Goal: Find specific page/section: Find specific page/section

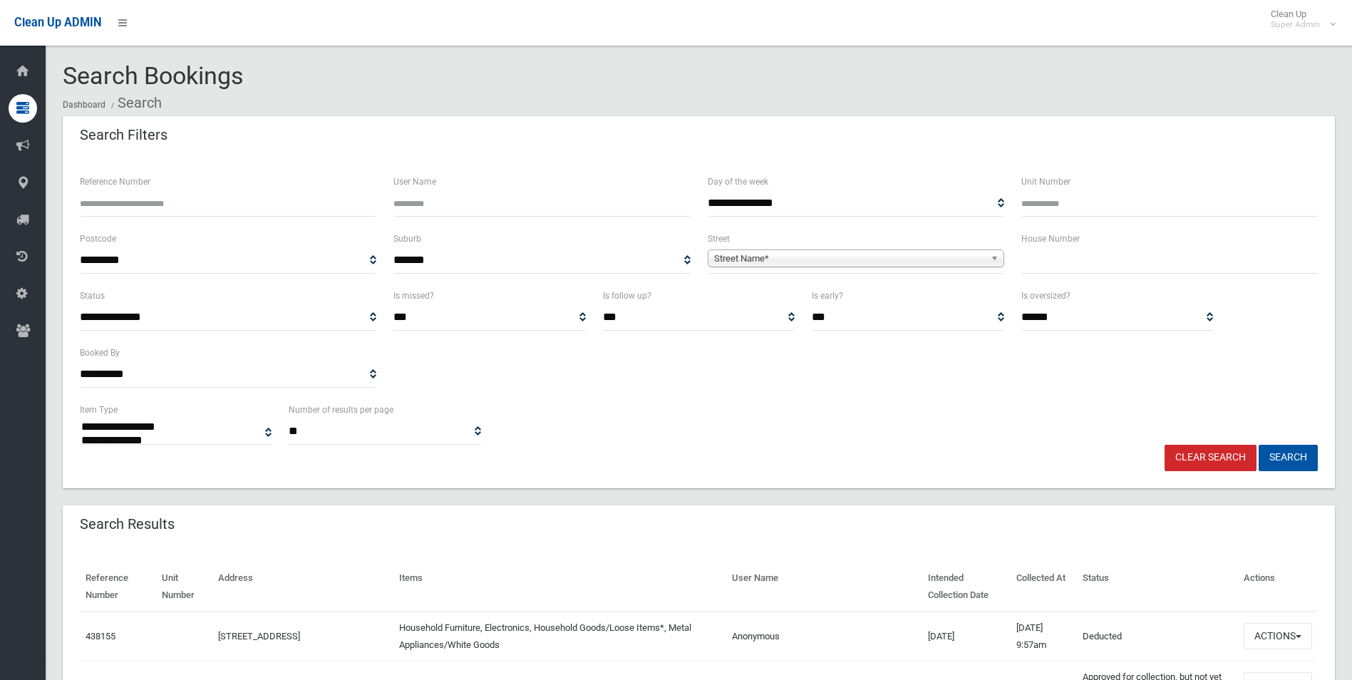
select select
click at [758, 250] on span "Street Name*" at bounding box center [849, 258] width 271 height 17
type input "******"
drag, startPoint x: 810, startPoint y: 294, endPoint x: 897, endPoint y: 294, distance: 87.7
click at [815, 294] on li "Conway Road (BANKSTOWN 2200)" at bounding box center [855, 298] width 289 height 18
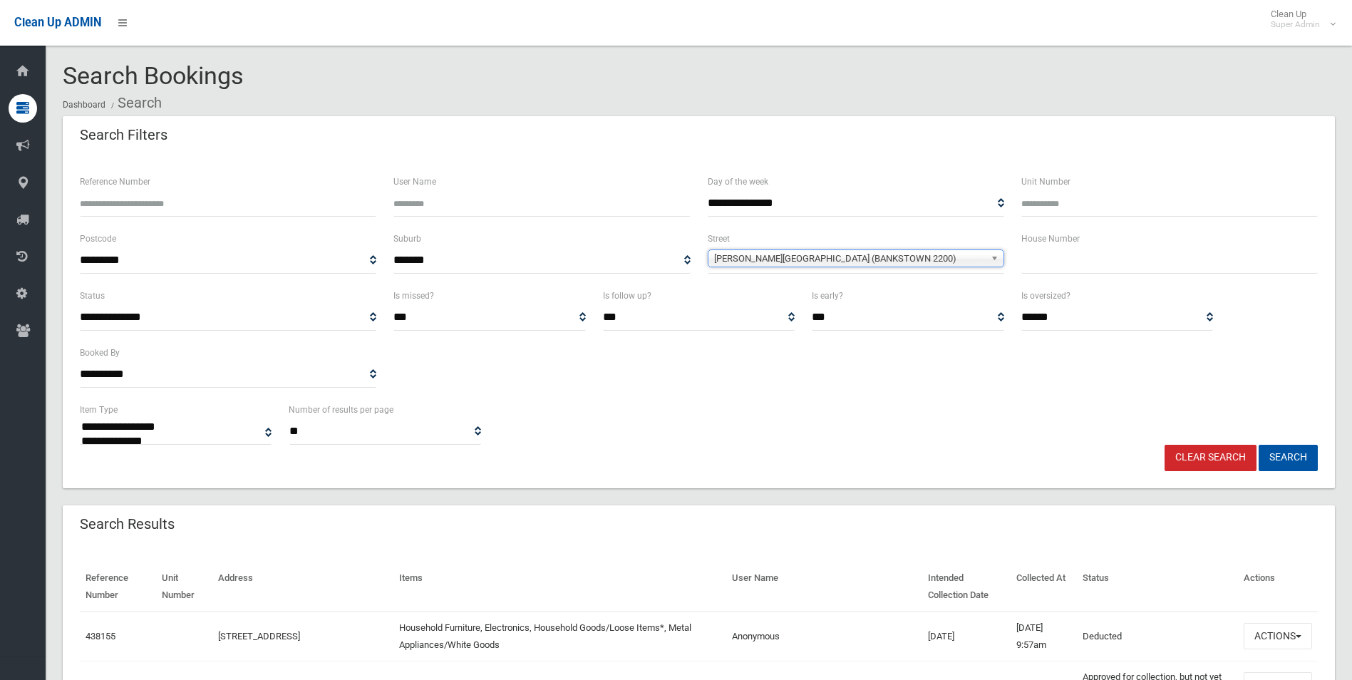
click at [1051, 256] on input "text" at bounding box center [1169, 260] width 296 height 26
type input "**"
click at [1259, 445] on button "Search" at bounding box center [1288, 458] width 59 height 26
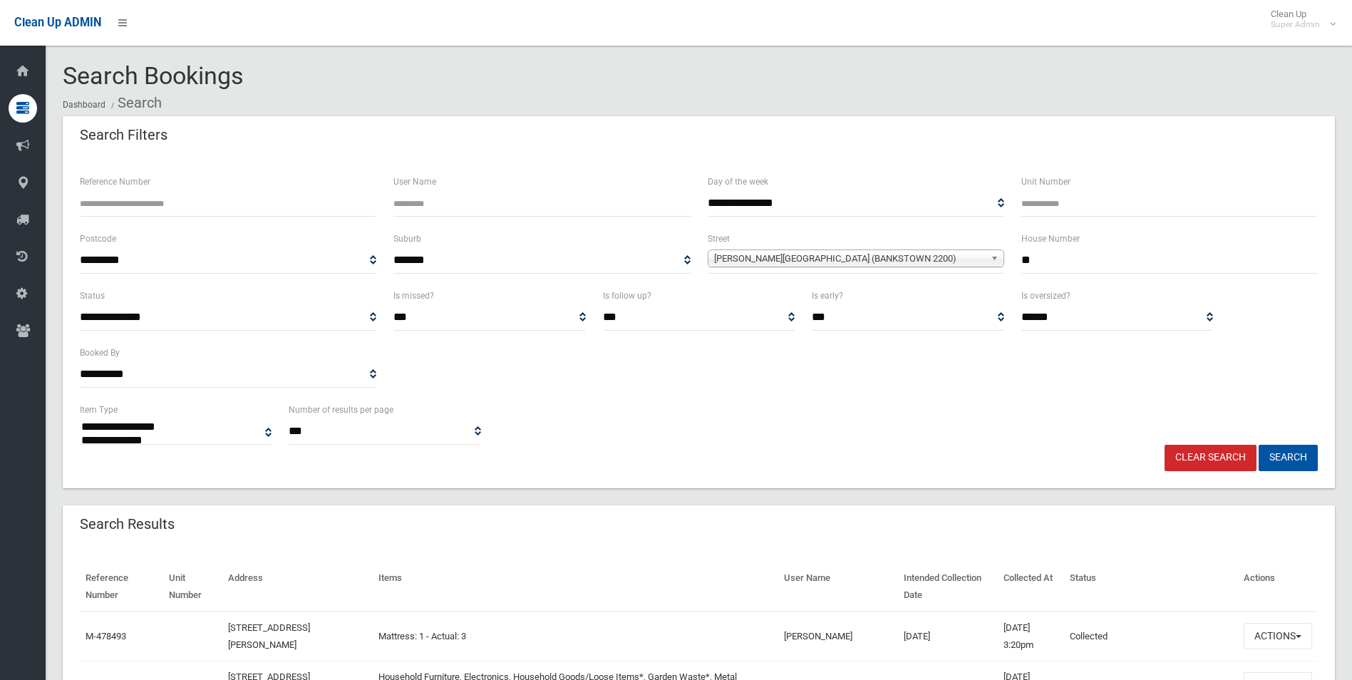
select select
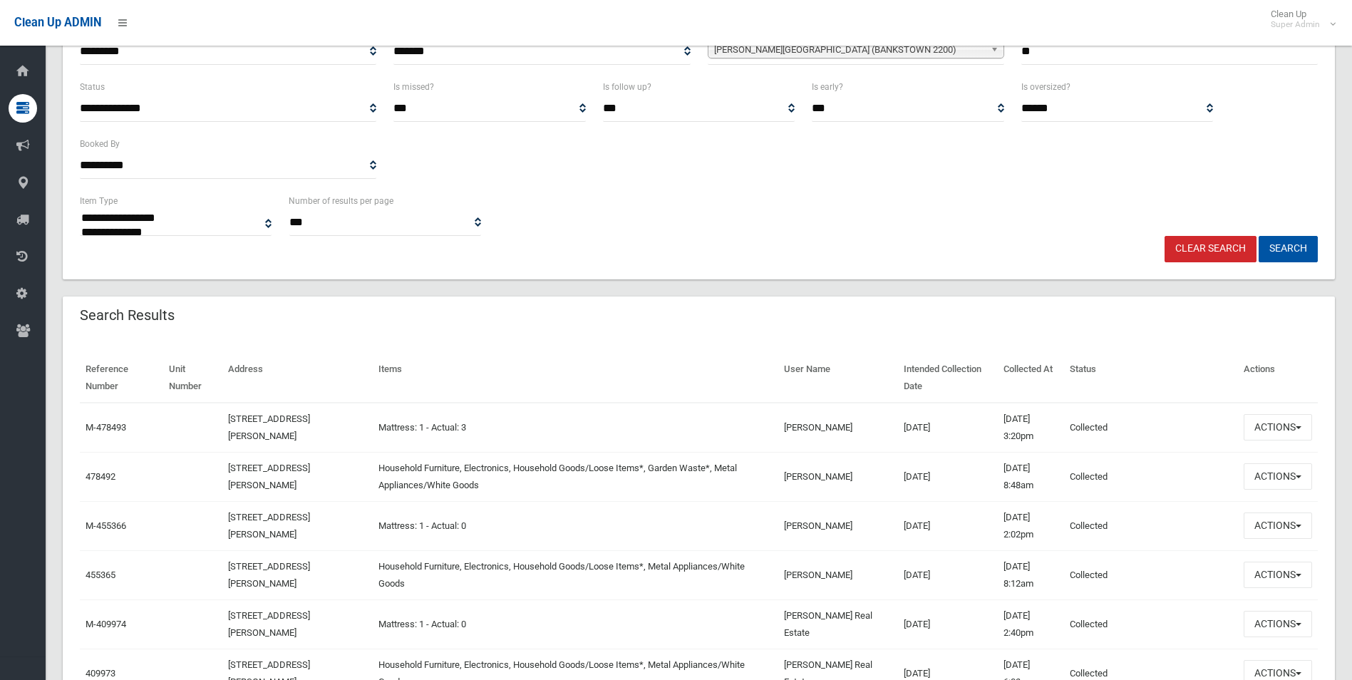
scroll to position [214, 0]
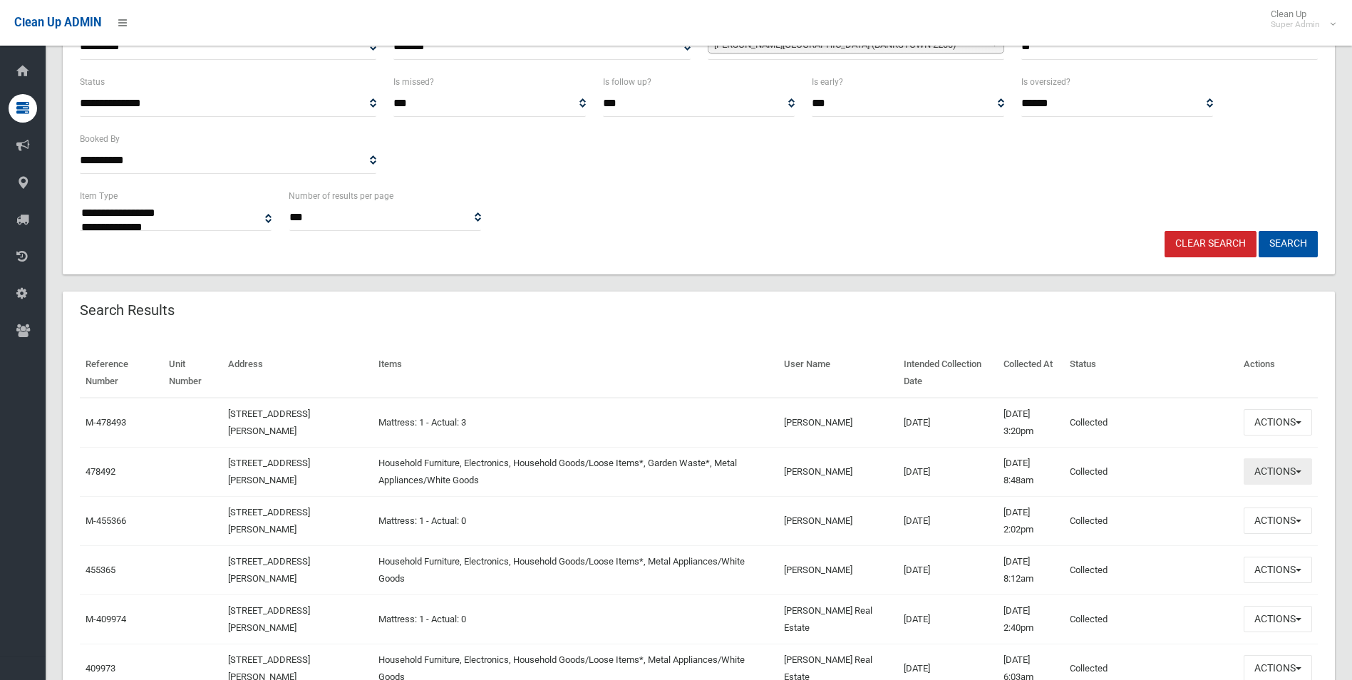
click at [1276, 475] on button "Actions" at bounding box center [1278, 471] width 68 height 26
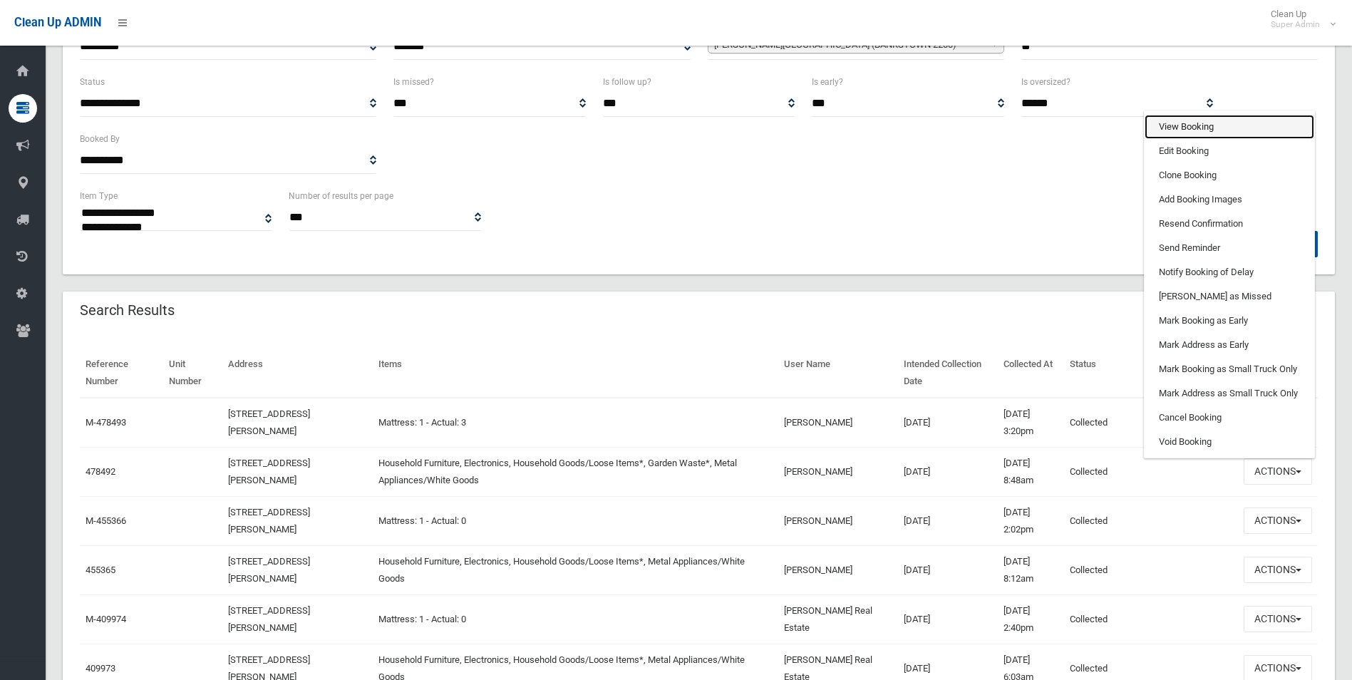
click at [1180, 123] on link "View Booking" at bounding box center [1230, 127] width 170 height 24
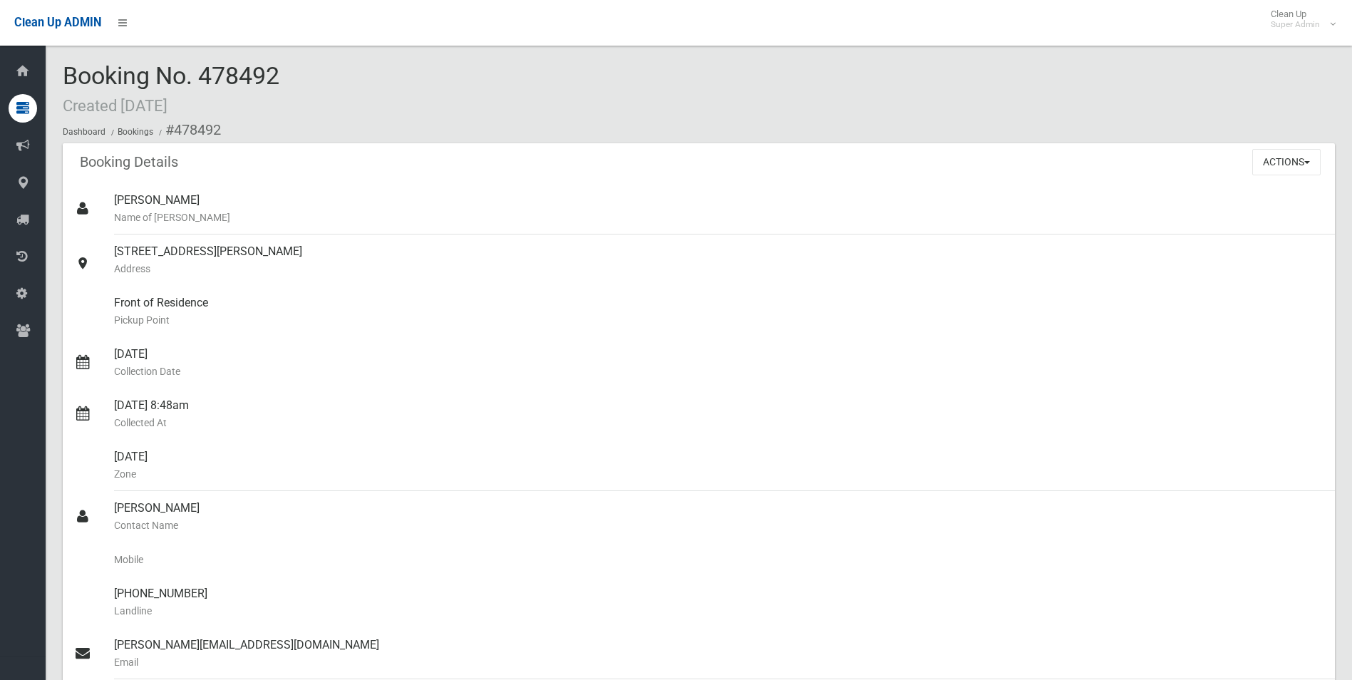
click at [1147, 145] on div "Booking Details Actions View Booking Edit Booking Clone Booking Add Booking Ima…" at bounding box center [699, 163] width 1272 height 40
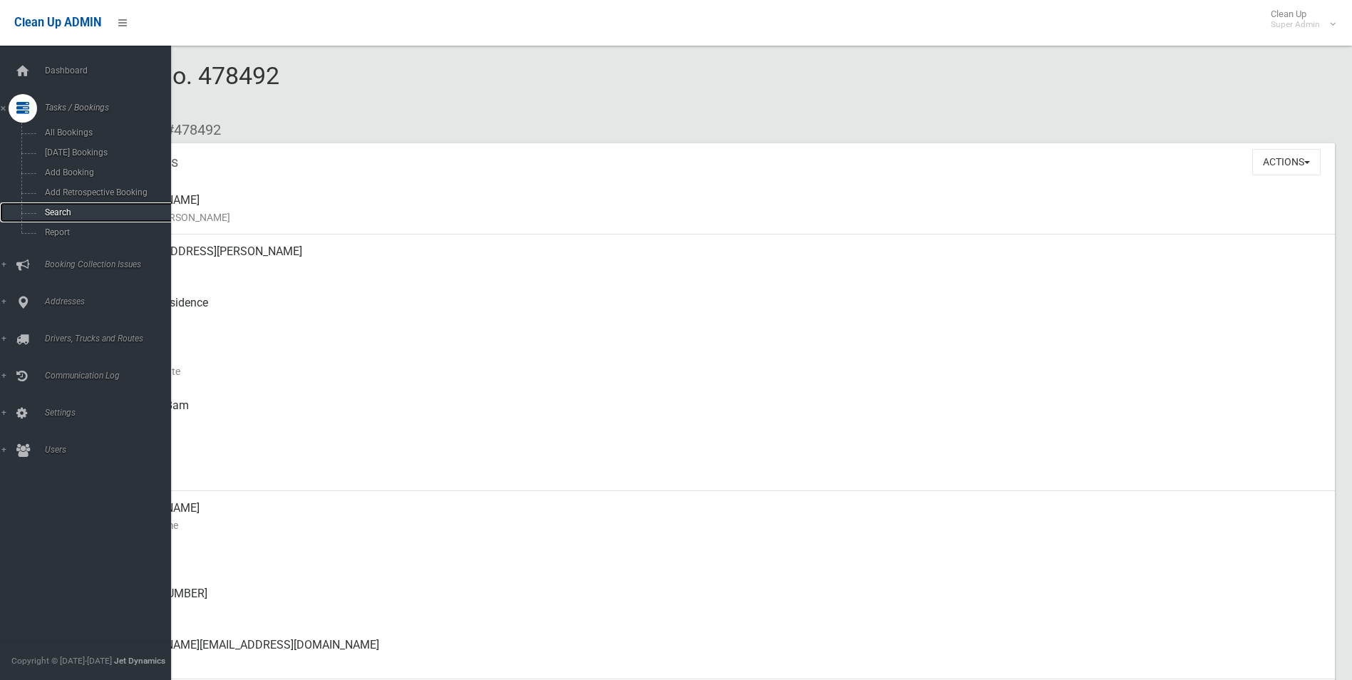
click at [53, 202] on link "Search" at bounding box center [91, 212] width 182 height 20
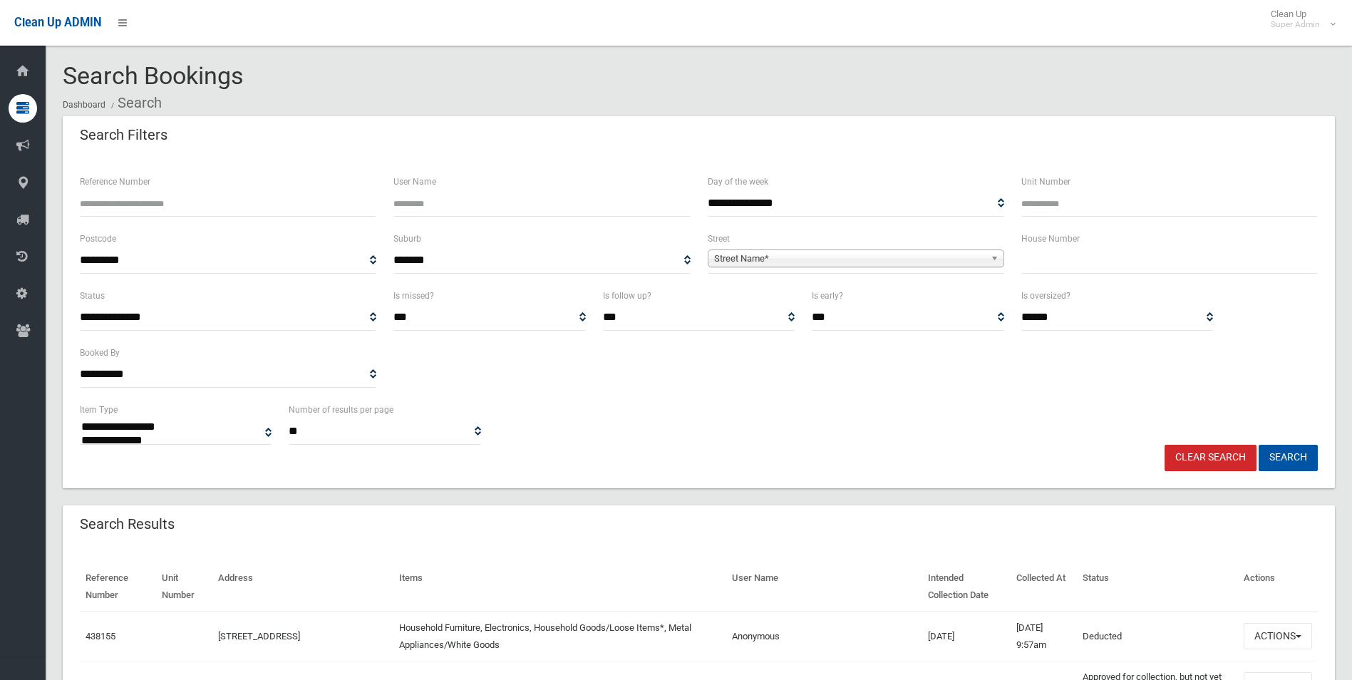
select select
click at [793, 258] on span "Street Name*" at bounding box center [849, 258] width 271 height 17
type input "*******"
click at [832, 298] on li "Trevone Street (PADSTOW 2211)" at bounding box center [855, 298] width 289 height 18
click at [1259, 445] on button "Search" at bounding box center [1288, 458] width 59 height 26
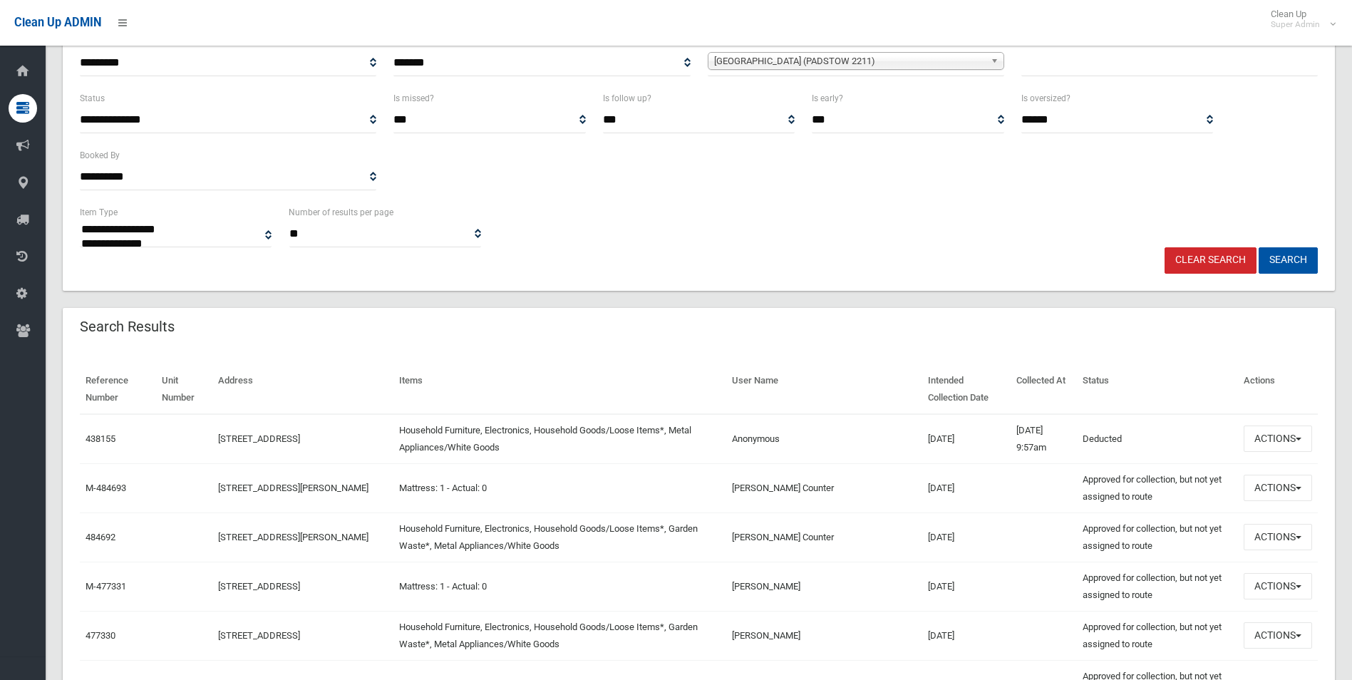
scroll to position [214, 0]
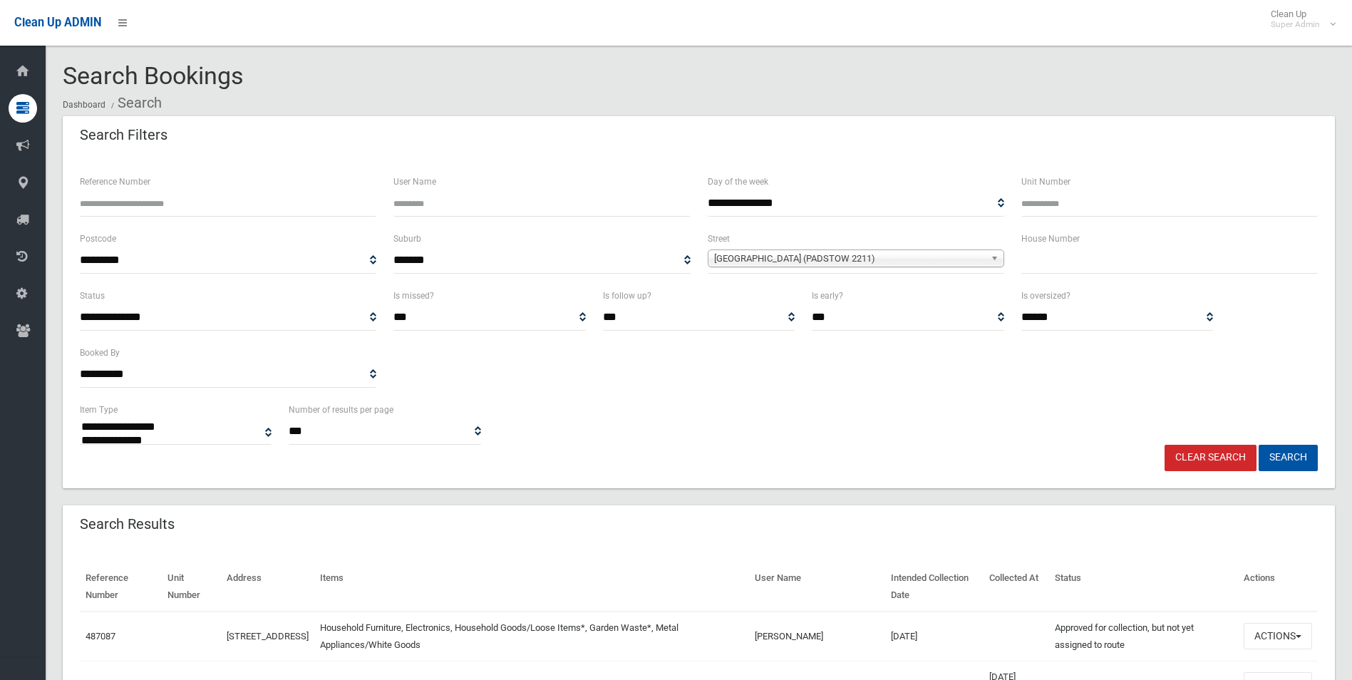
select select
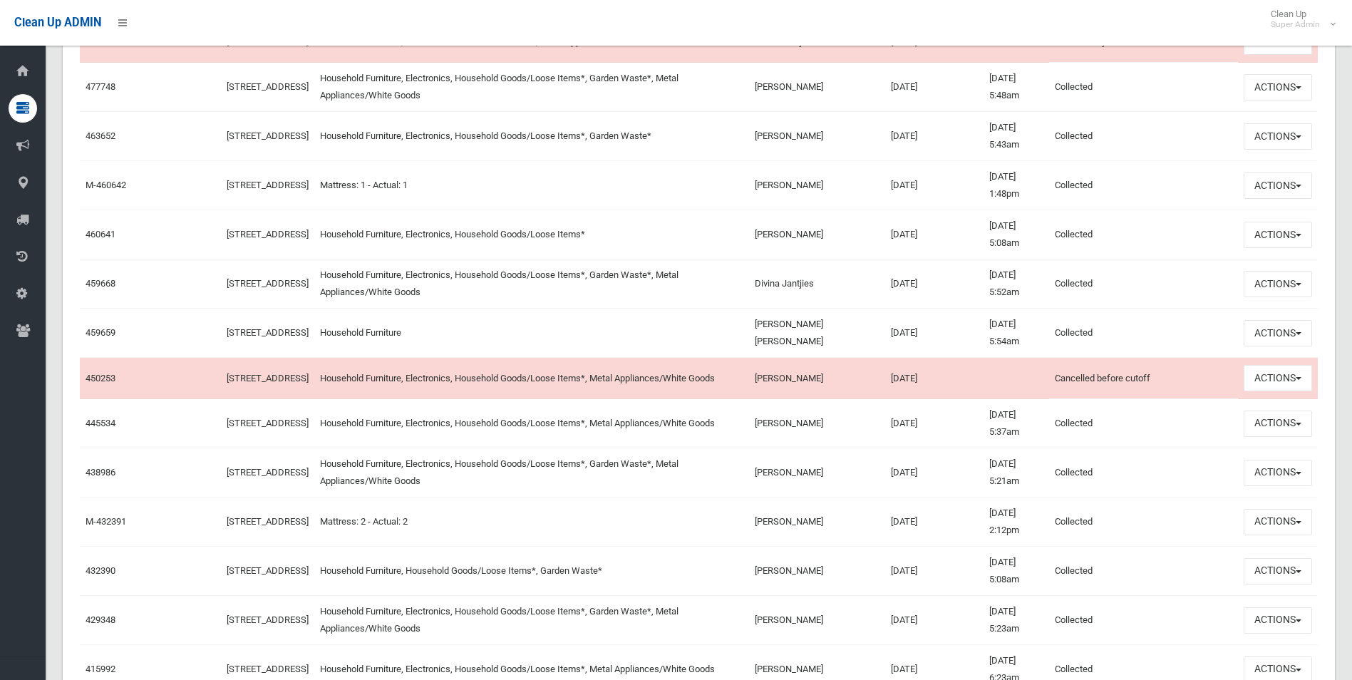
scroll to position [927, 0]
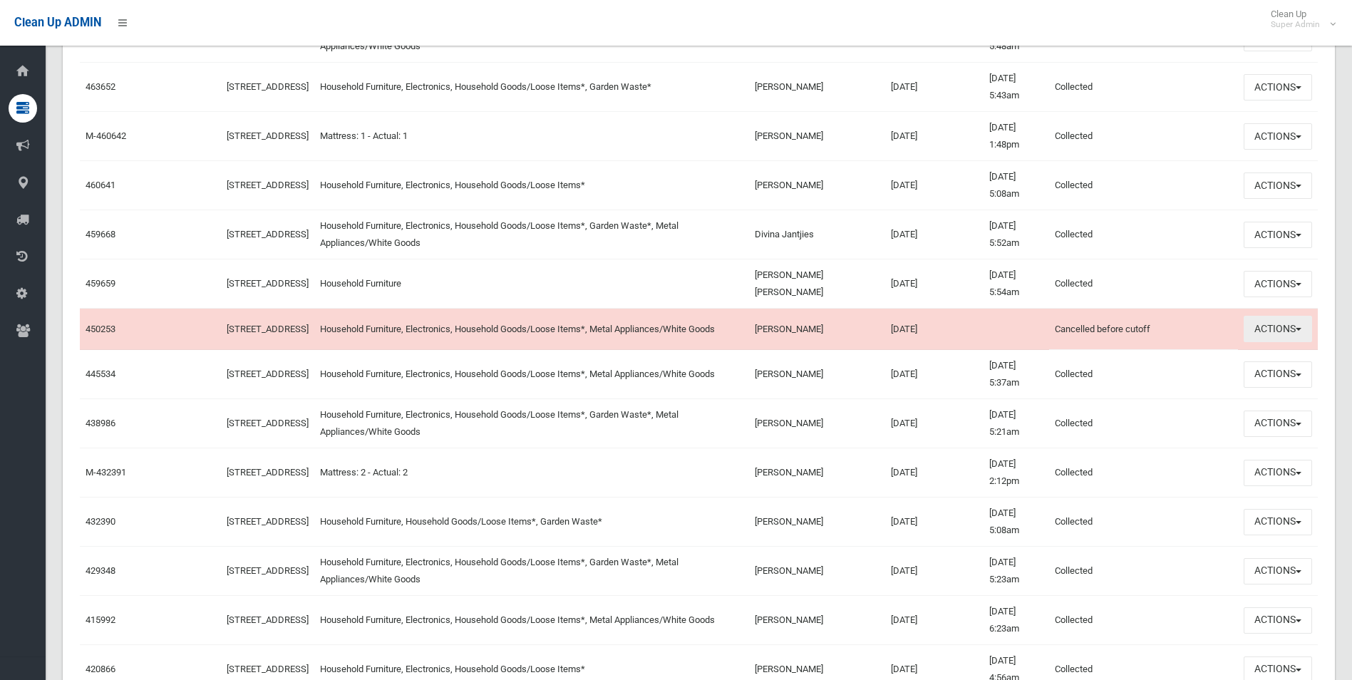
click at [1286, 342] on button "Actions" at bounding box center [1278, 329] width 68 height 26
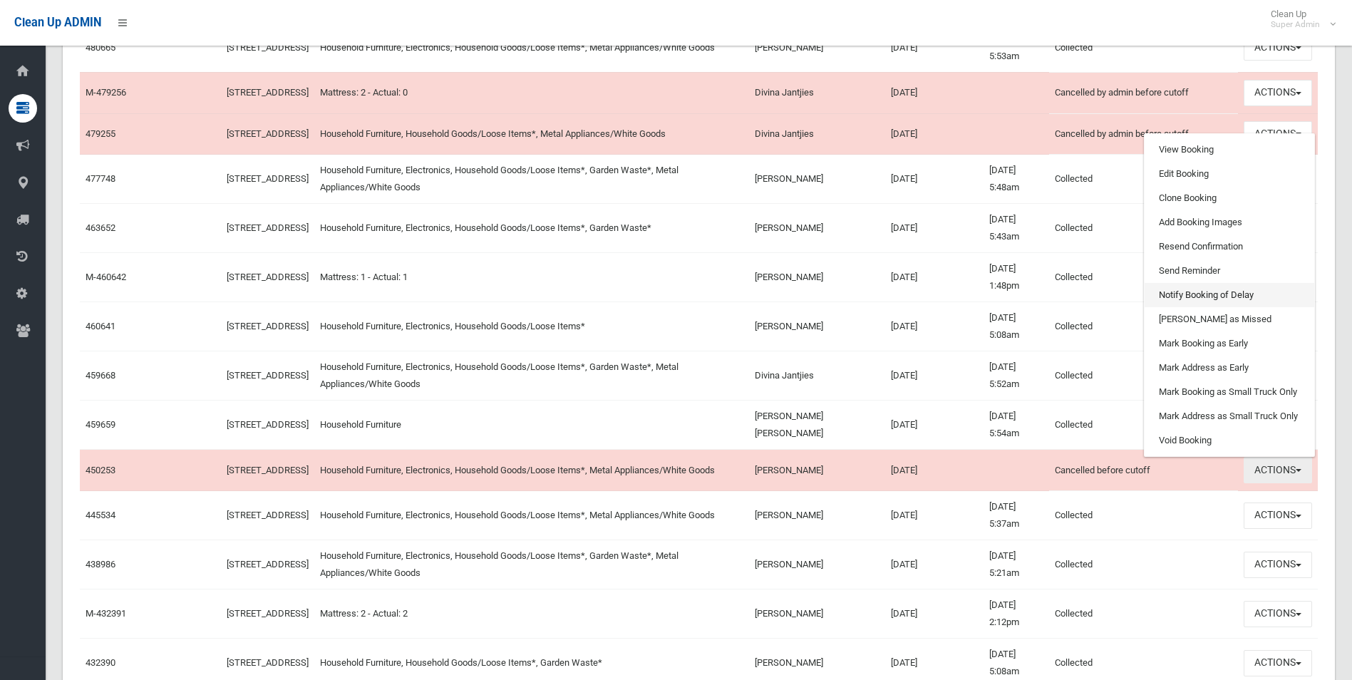
scroll to position [784, 0]
click at [1178, 163] on link "View Booking" at bounding box center [1230, 151] width 170 height 24
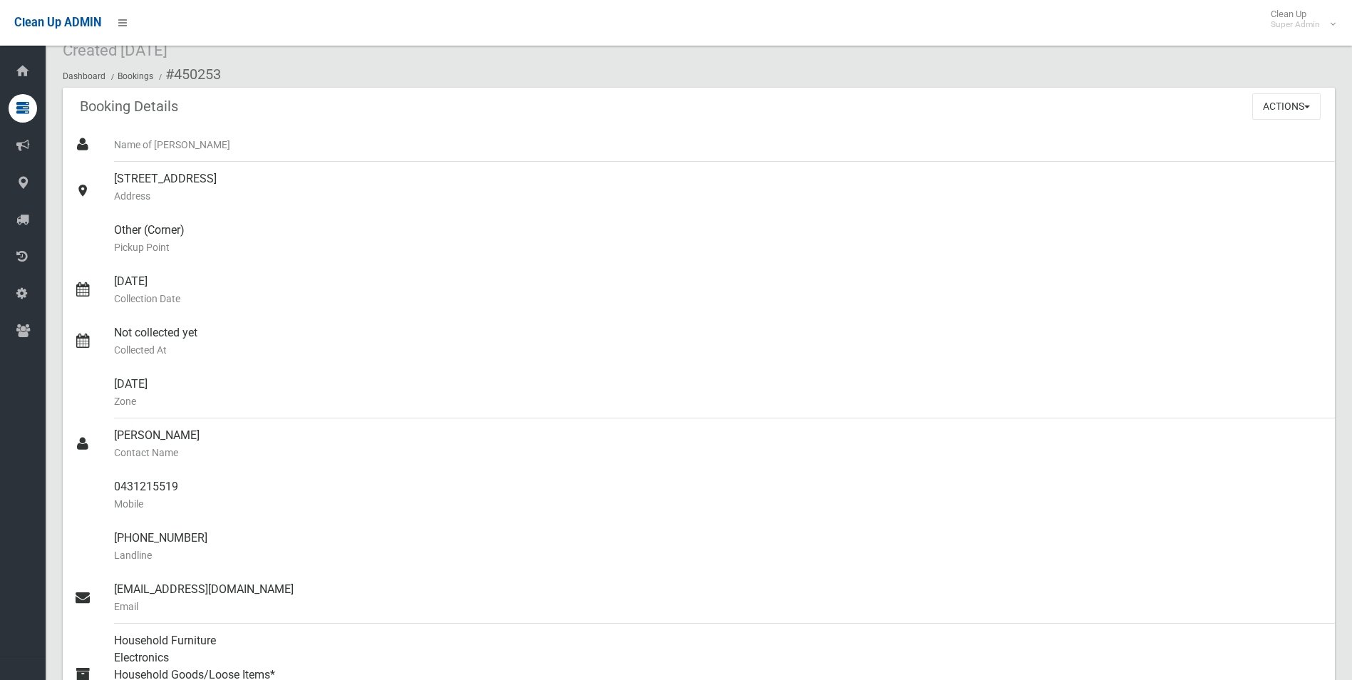
scroll to position [50, 0]
